Goal: Information Seeking & Learning: Find specific fact

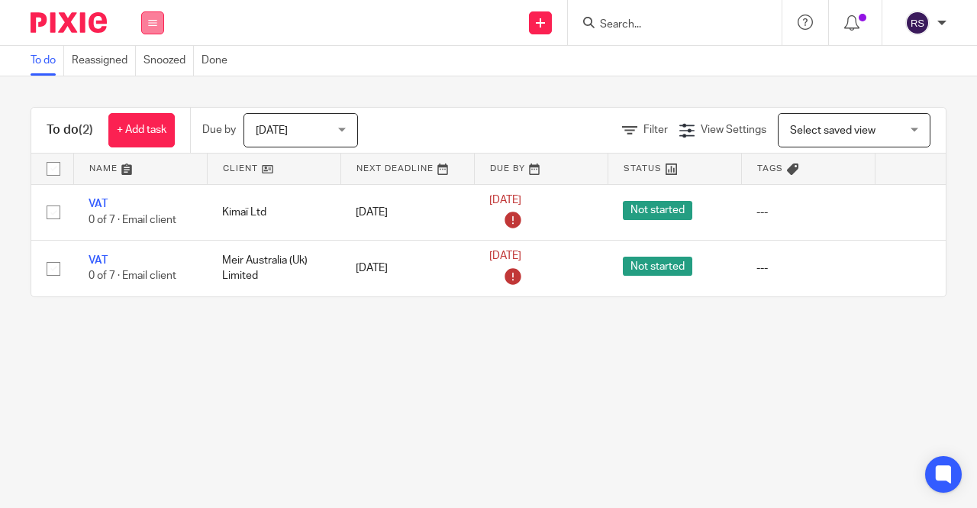
click at [148, 27] on button at bounding box center [152, 22] width 23 height 23
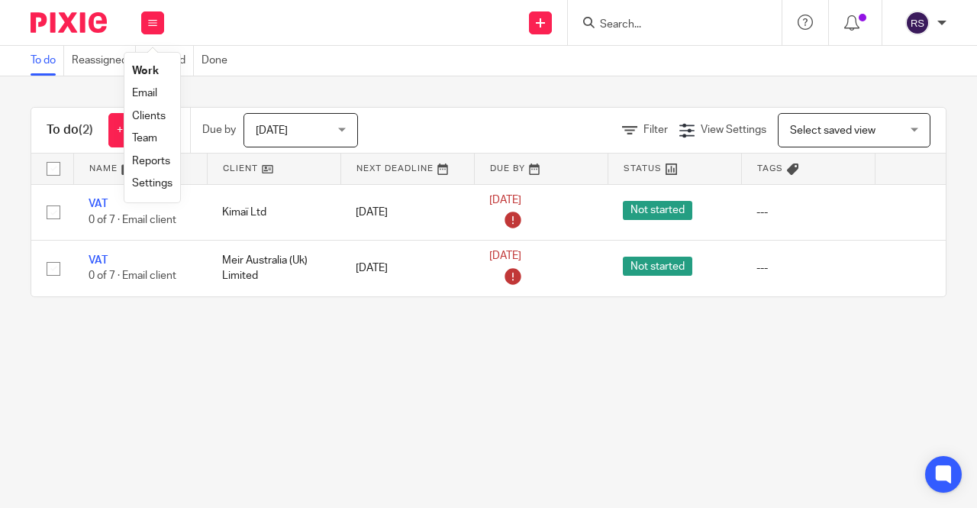
click at [159, 115] on link "Clients" at bounding box center [149, 116] width 34 height 11
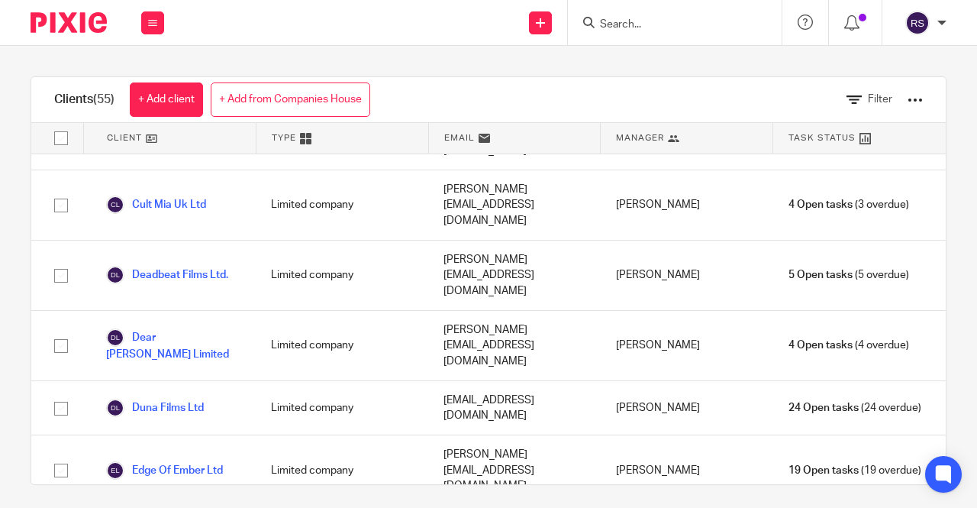
scroll to position [611, 0]
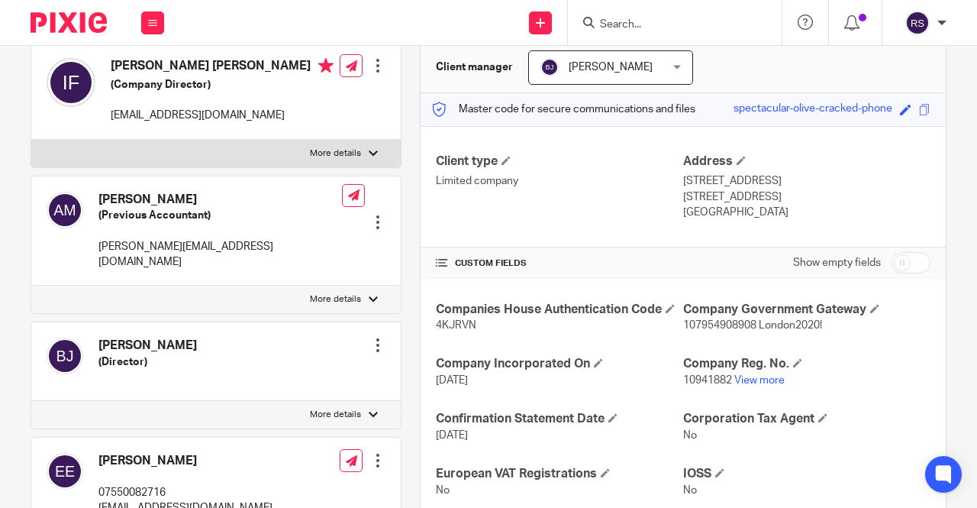
scroll to position [153, 0]
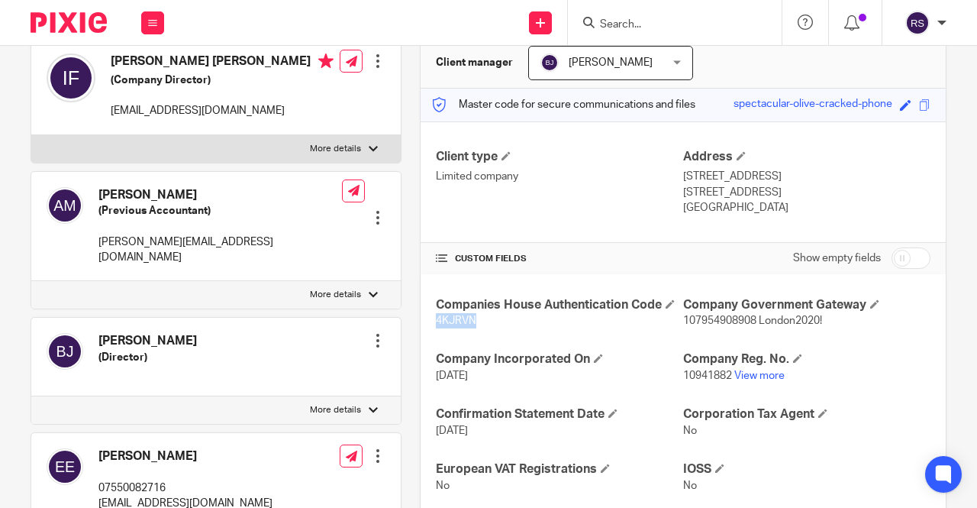
drag, startPoint x: 476, startPoint y: 321, endPoint x: 431, endPoint y: 320, distance: 45.1
click at [436, 320] on p "4KJRVN" at bounding box center [559, 320] width 247 height 15
copy span "4KJRVN"
click at [587, 329] on div "Companies House Authentication Code 4KJRVN Company Government Gateway 107954908…" at bounding box center [683, 504] width 525 height 461
click at [580, 208] on div "Client type Limited company" at bounding box center [559, 182] width 247 height 67
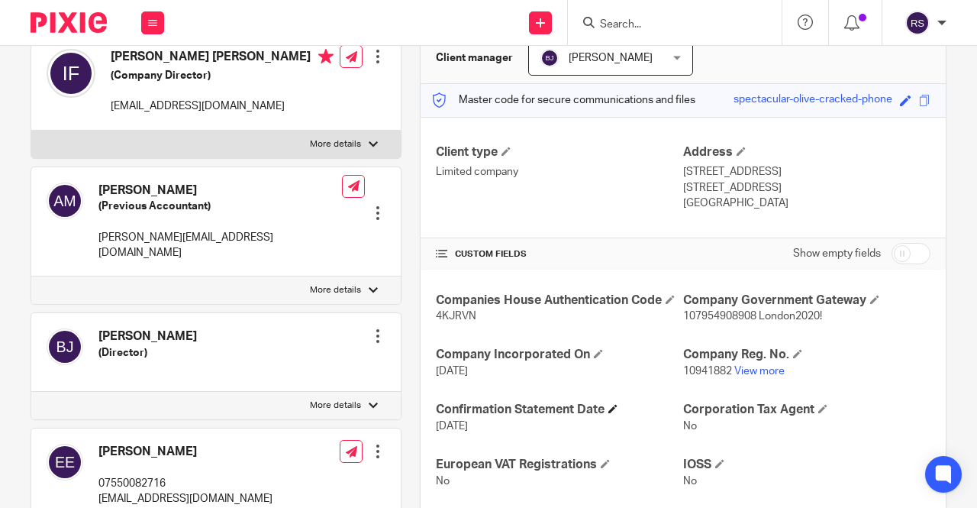
scroll to position [0, 0]
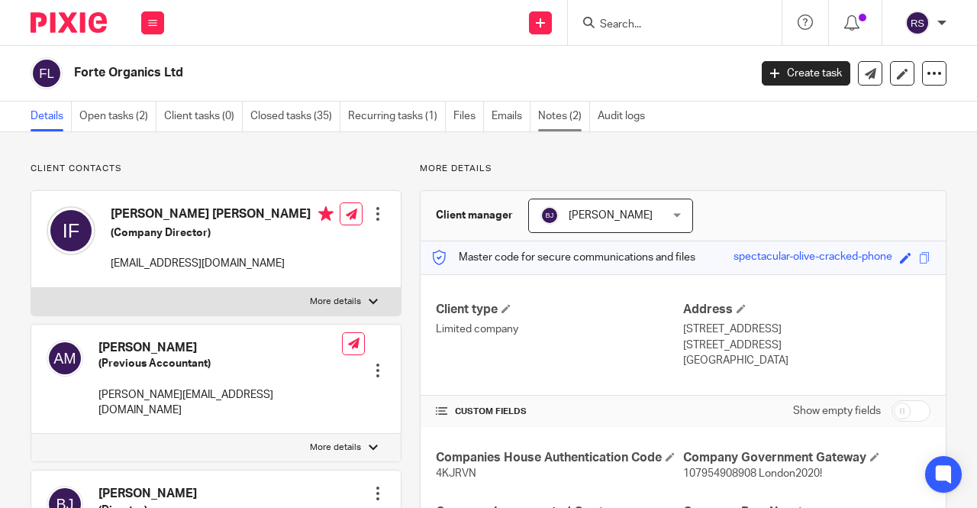
click at [576, 119] on link "Notes (2)" at bounding box center [564, 117] width 52 height 30
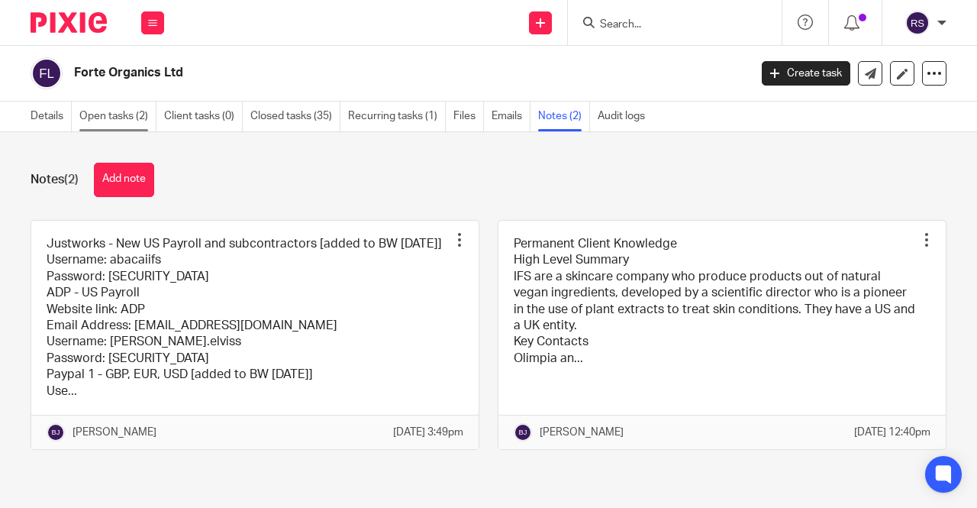
click at [90, 125] on link "Open tasks (2)" at bounding box center [117, 117] width 77 height 30
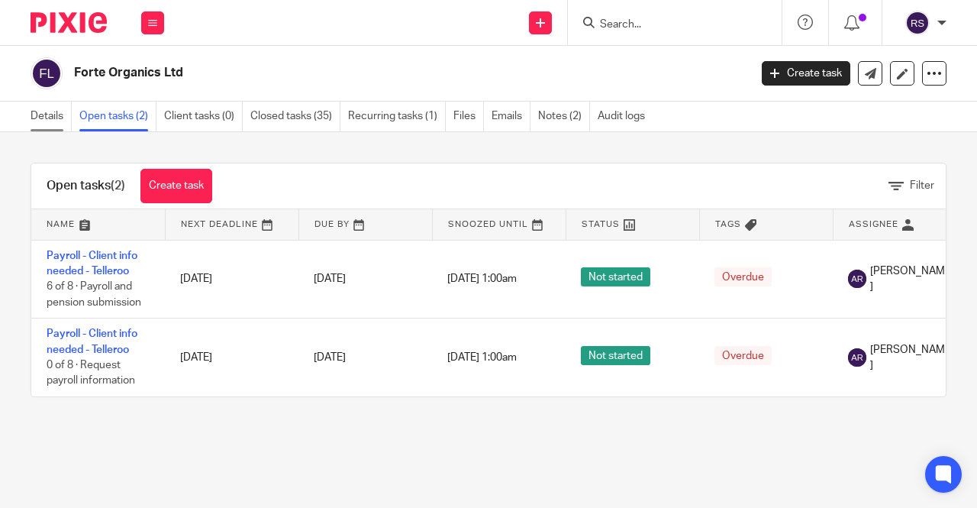
click at [55, 122] on link "Details" at bounding box center [51, 117] width 41 height 30
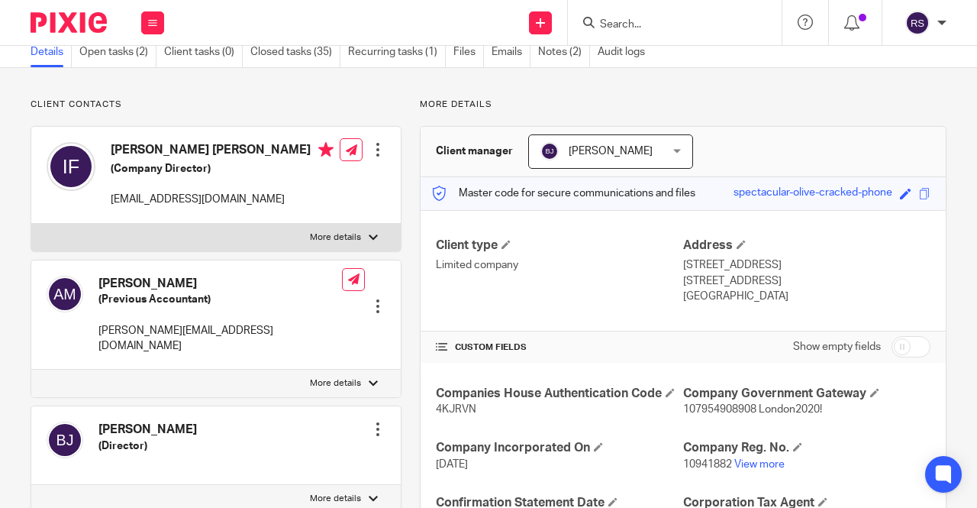
scroll to position [153, 0]
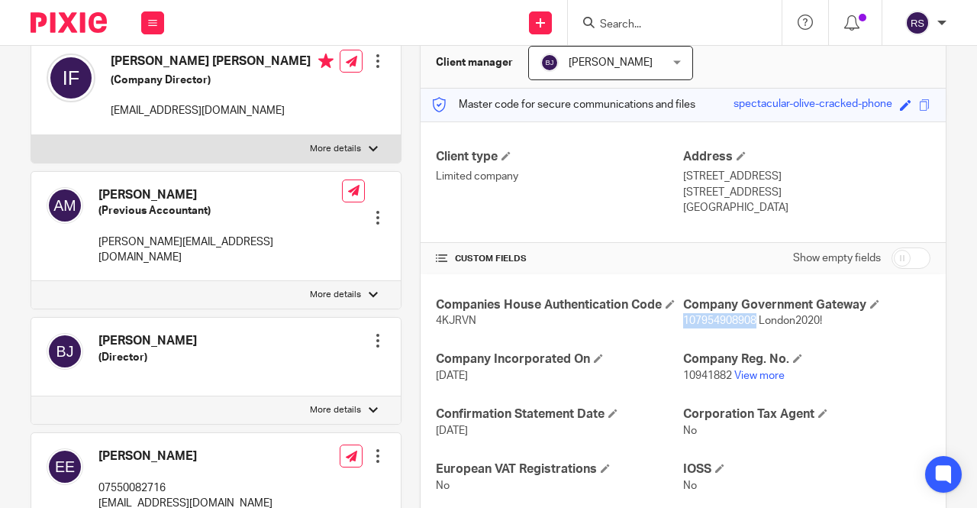
drag, startPoint x: 678, startPoint y: 320, endPoint x: 747, endPoint y: 321, distance: 68.7
click at [747, 321] on span "107954908908 London2020!" at bounding box center [752, 320] width 139 height 11
drag, startPoint x: 724, startPoint y: 376, endPoint x: 677, endPoint y: 376, distance: 47.3
click at [683, 376] on span "10941882" at bounding box center [707, 375] width 49 height 11
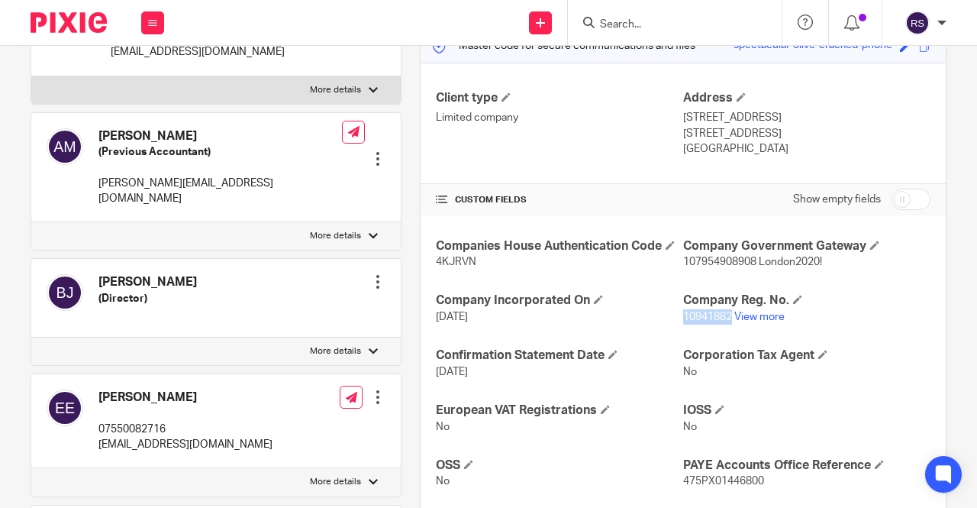
scroll to position [0, 0]
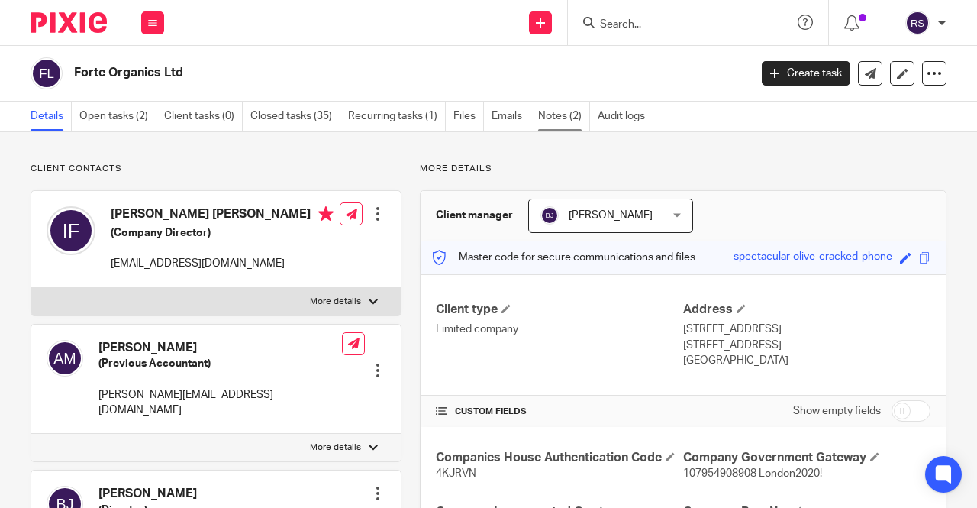
click at [556, 120] on link "Notes (2)" at bounding box center [564, 117] width 52 height 30
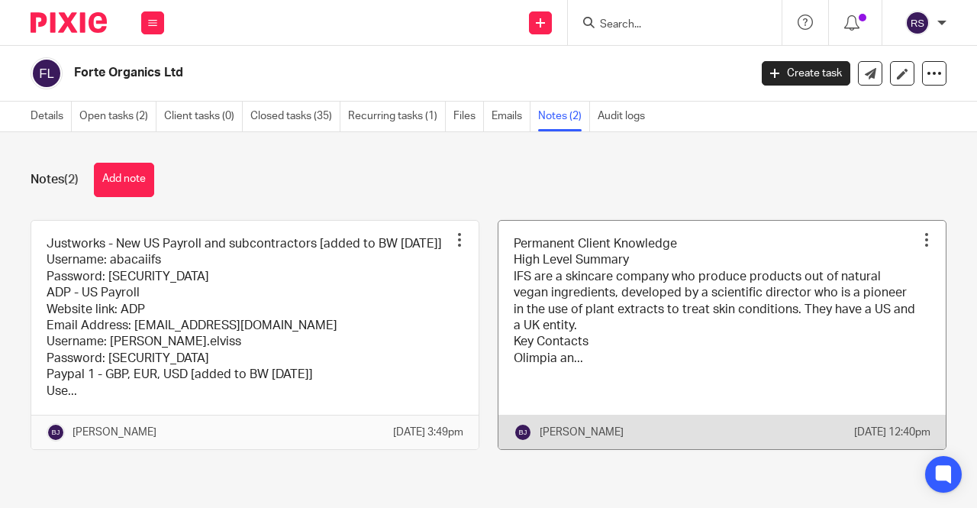
click at [761, 405] on link at bounding box center [721, 335] width 447 height 228
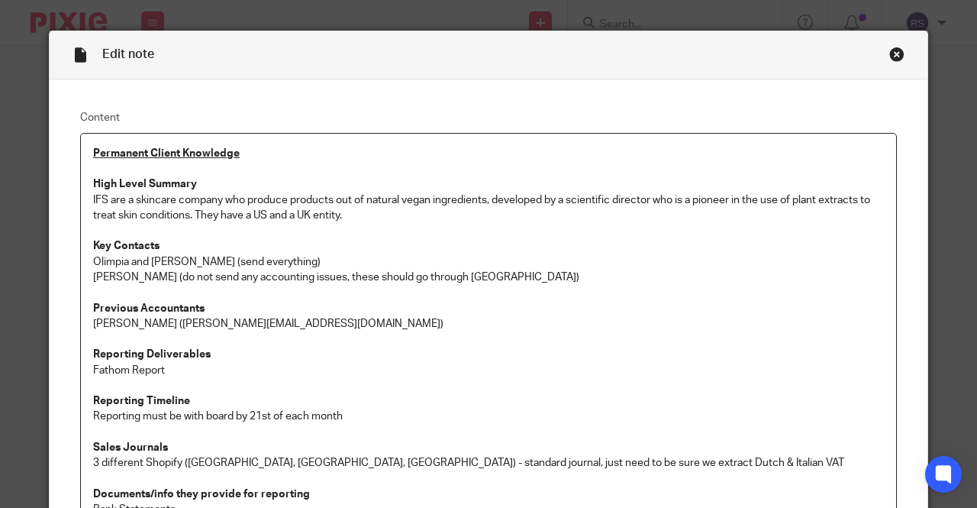
click at [889, 56] on div "Close this dialog window" at bounding box center [896, 54] width 15 height 15
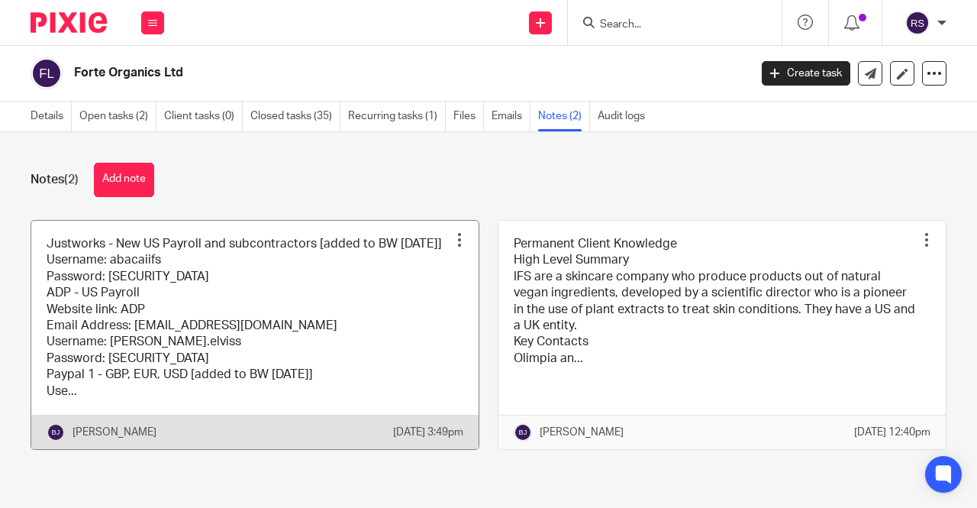
click at [356, 335] on link at bounding box center [254, 335] width 447 height 228
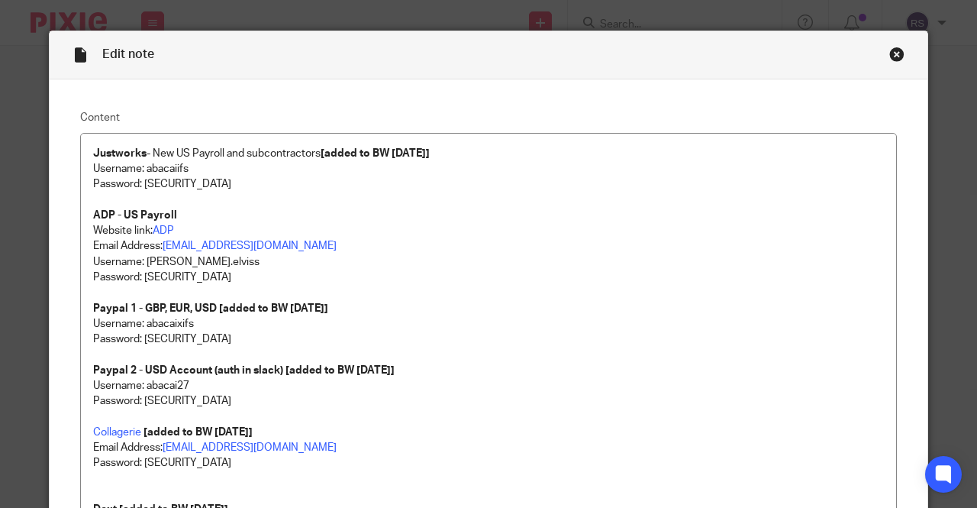
click at [892, 51] on div "Close this dialog window" at bounding box center [896, 54] width 15 height 15
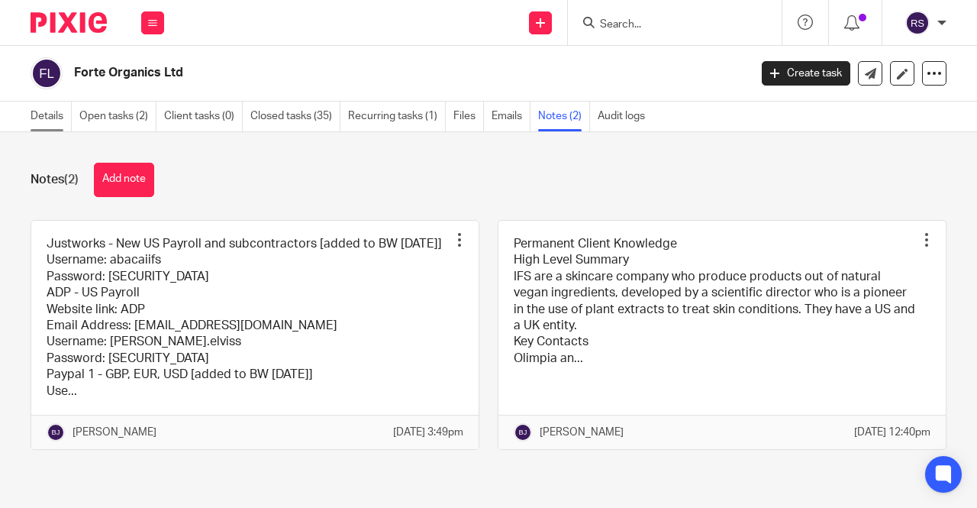
click at [50, 115] on link "Details" at bounding box center [51, 117] width 41 height 30
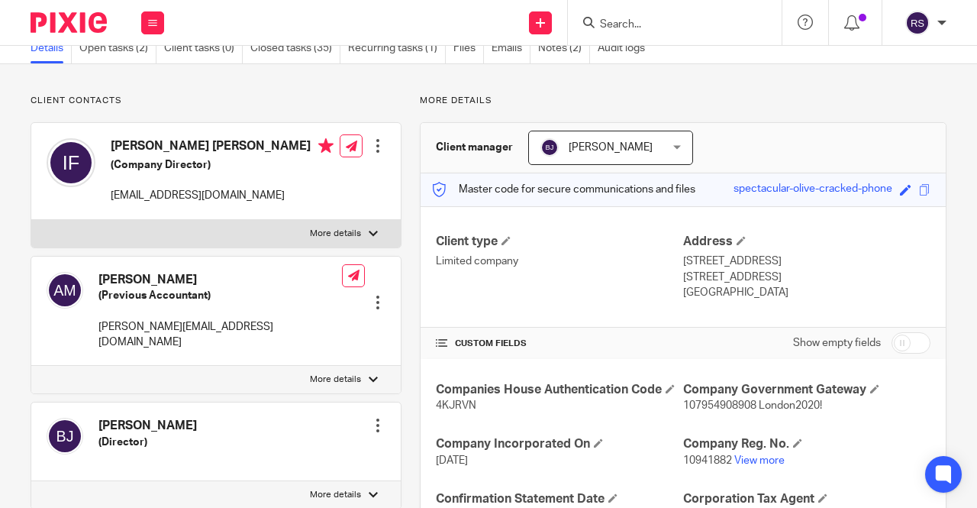
scroll to position [153, 0]
